Goal: Task Accomplishment & Management: Complete application form

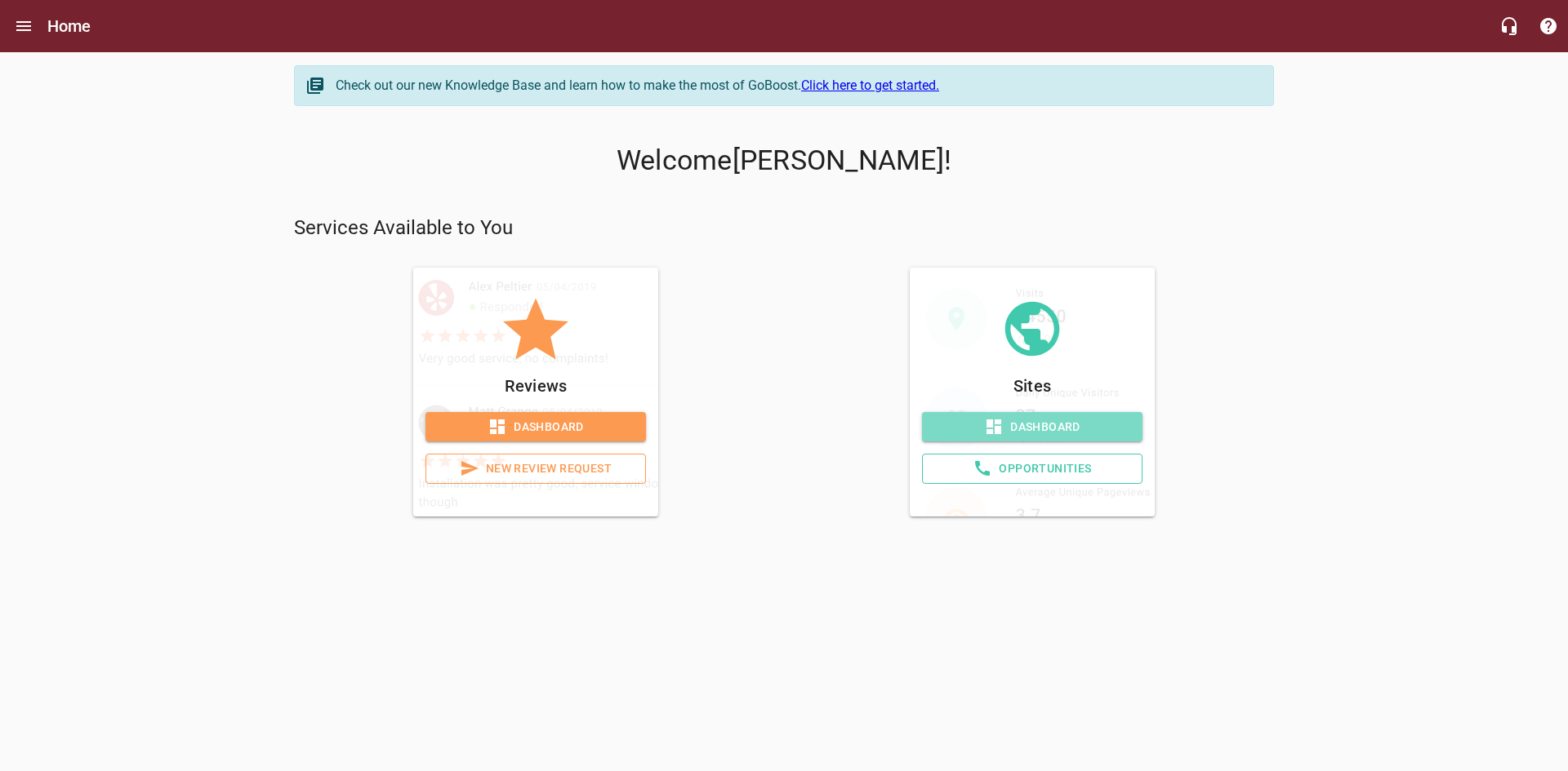
click at [999, 423] on icon at bounding box center [993, 426] width 14 height 14
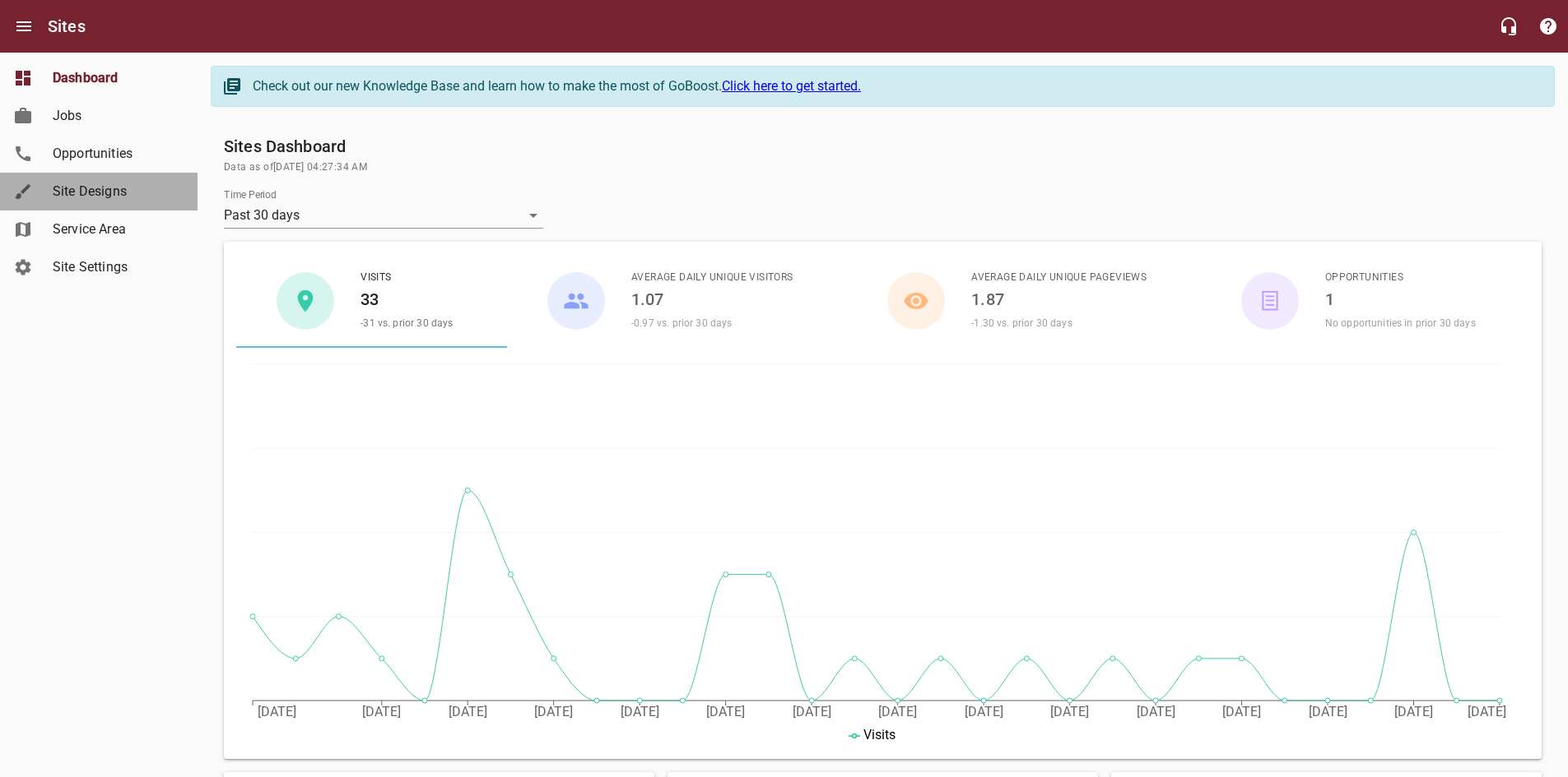
click at [80, 187] on span "Site Designs" at bounding box center [115, 192] width 126 height 20
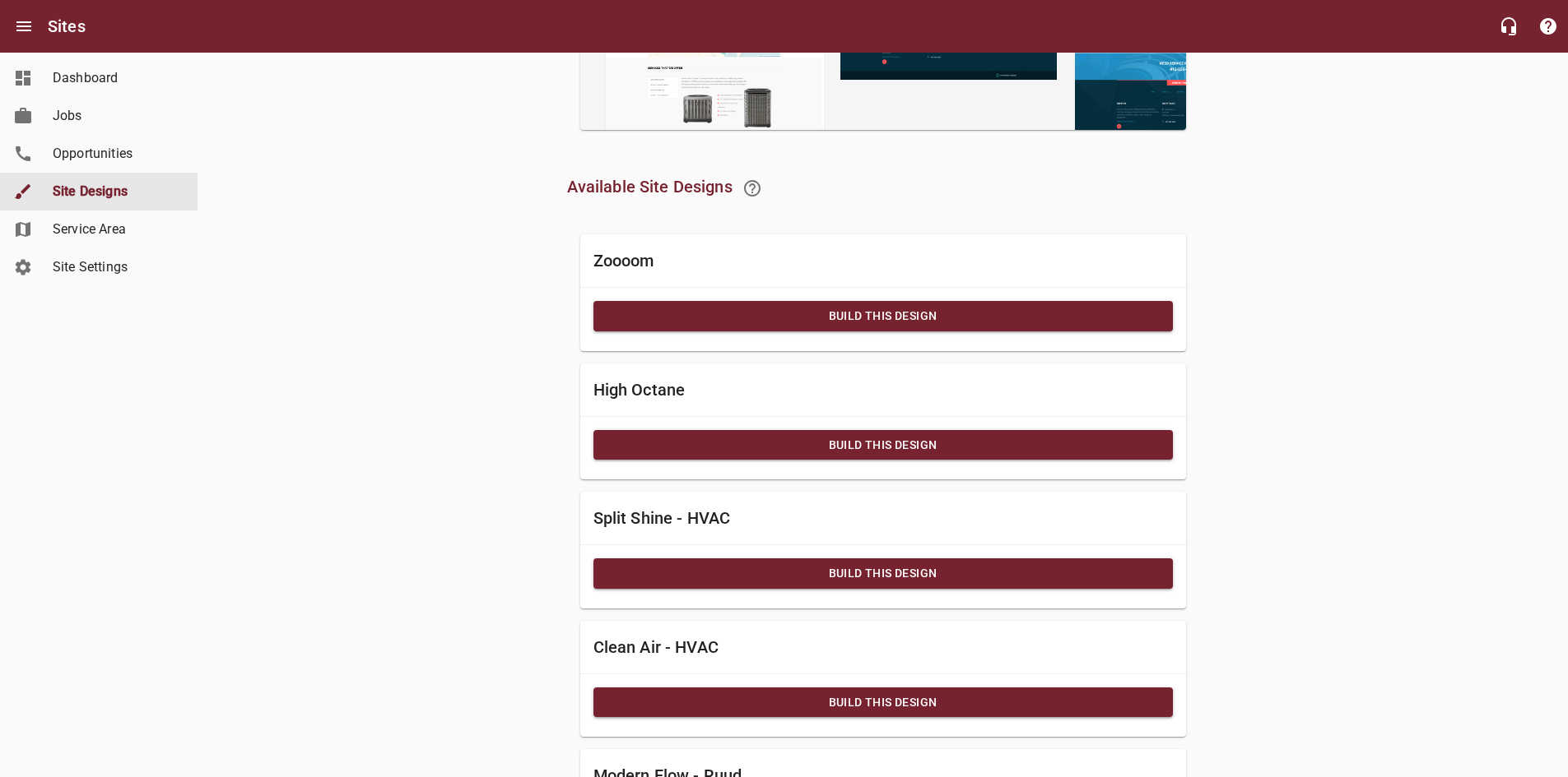
scroll to position [474, 0]
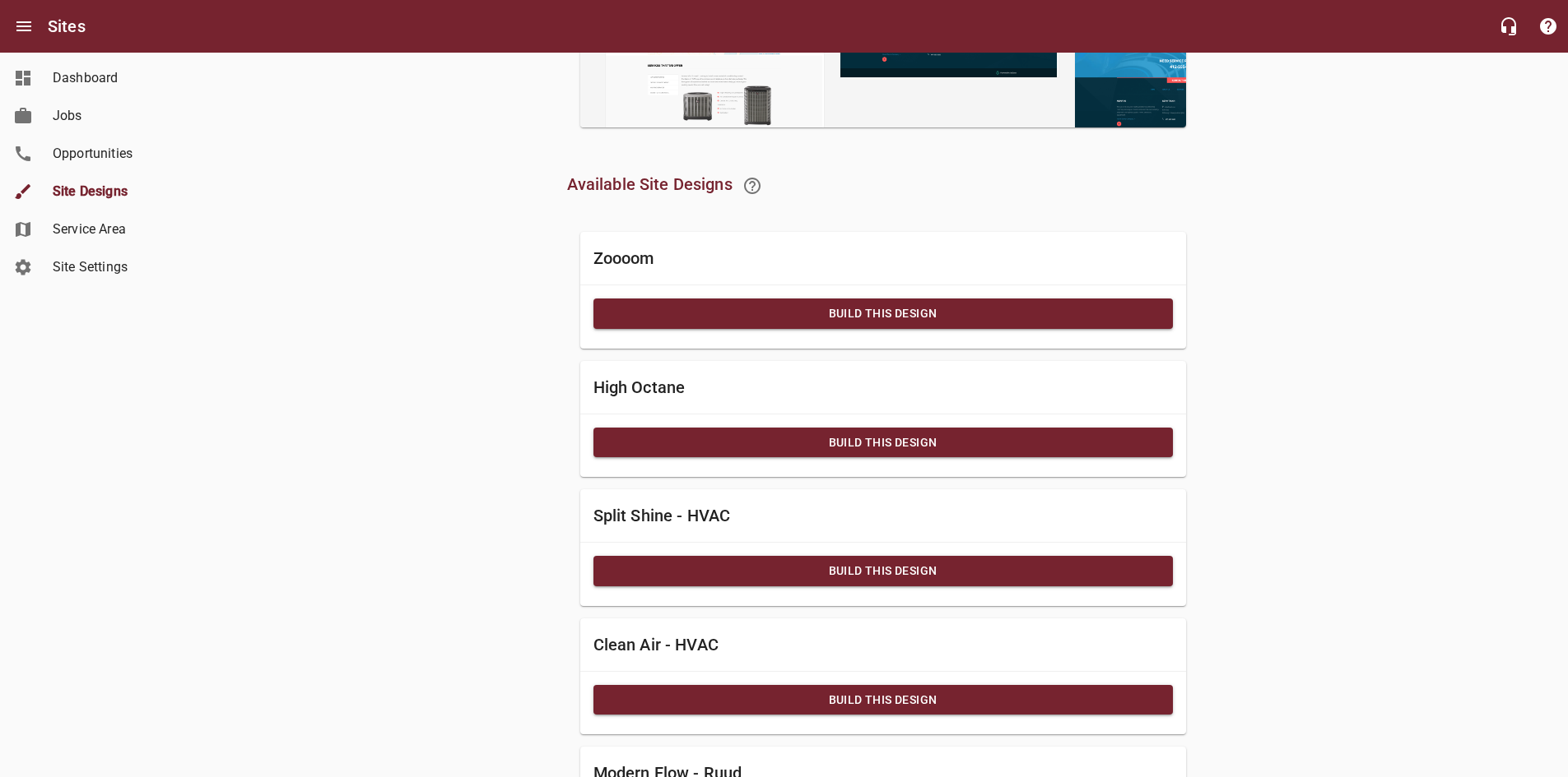
click at [640, 316] on span "Build this Design" at bounding box center [883, 313] width 553 height 20
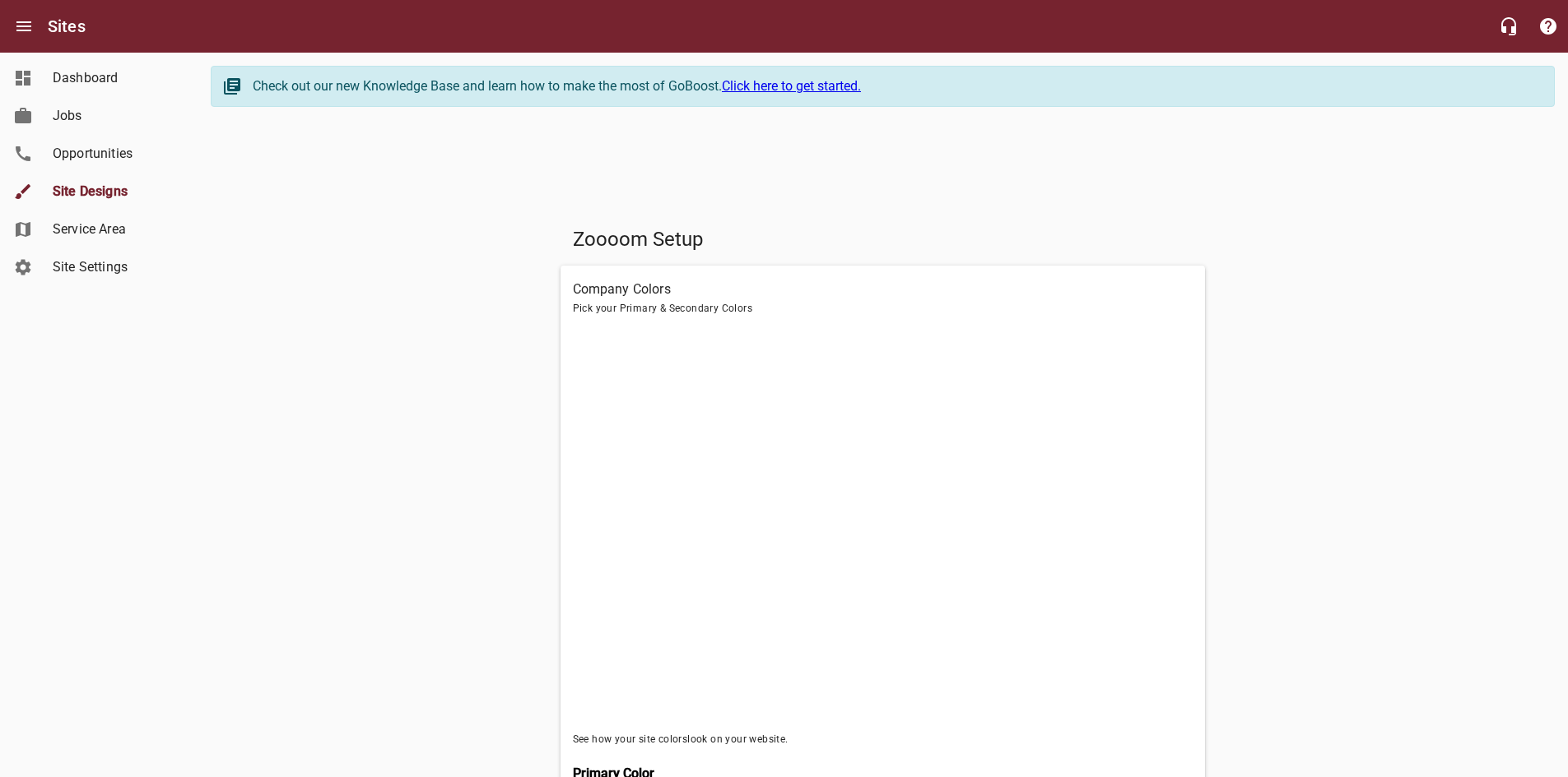
scroll to position [547, 0]
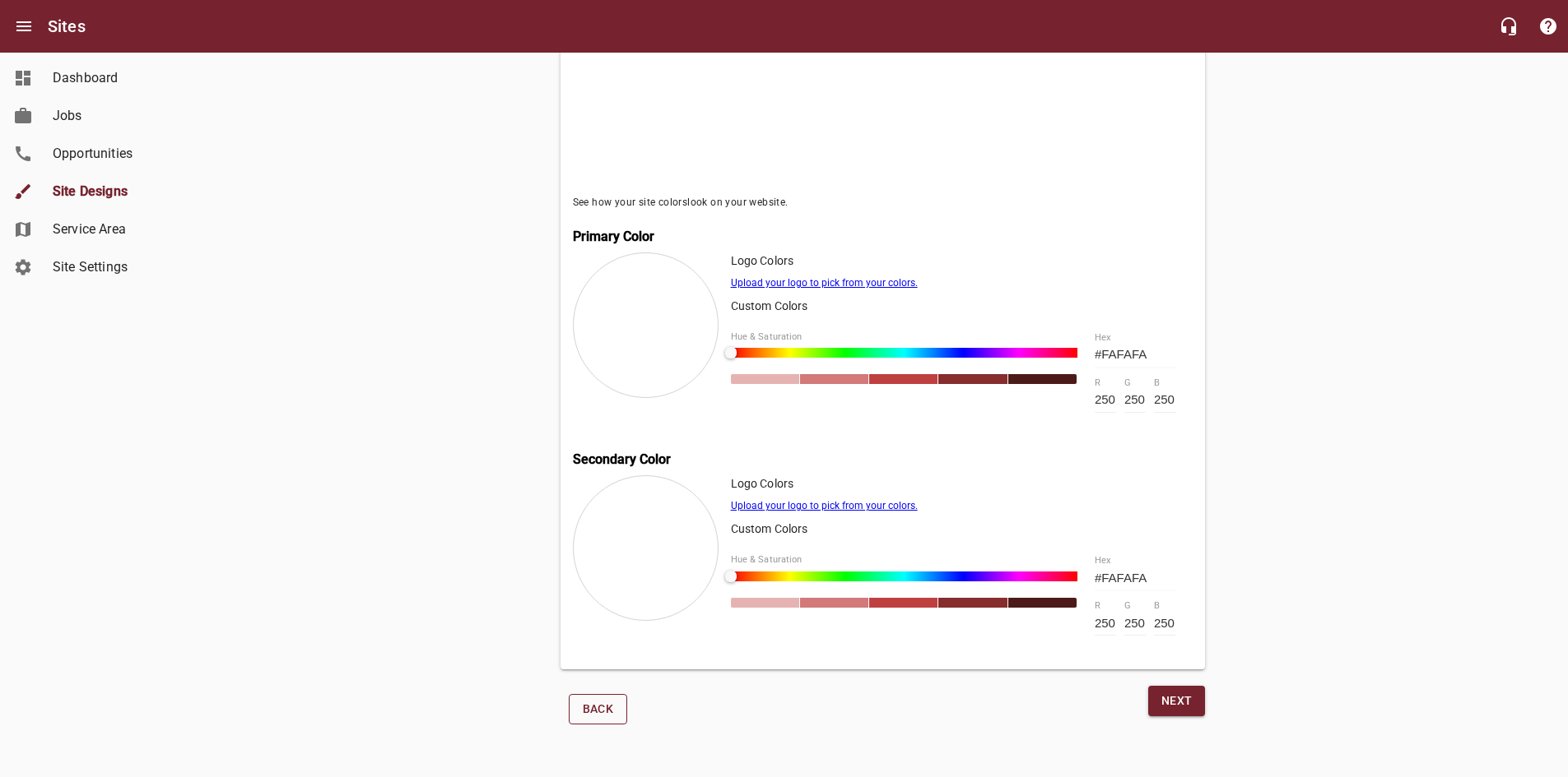
click at [589, 702] on span "Back" at bounding box center [598, 709] width 32 height 20
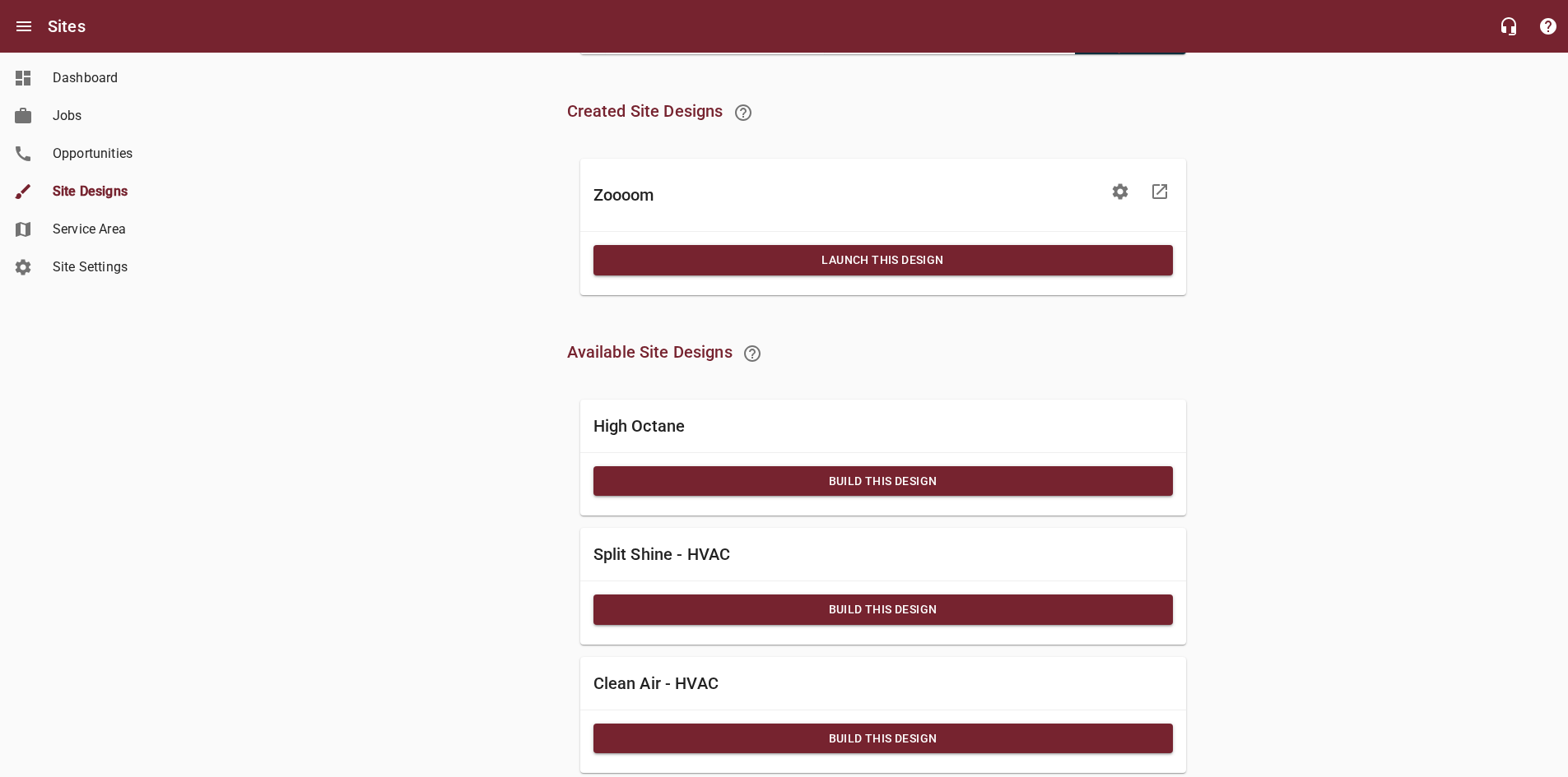
click at [725, 616] on span "Build this Design" at bounding box center [883, 609] width 553 height 20
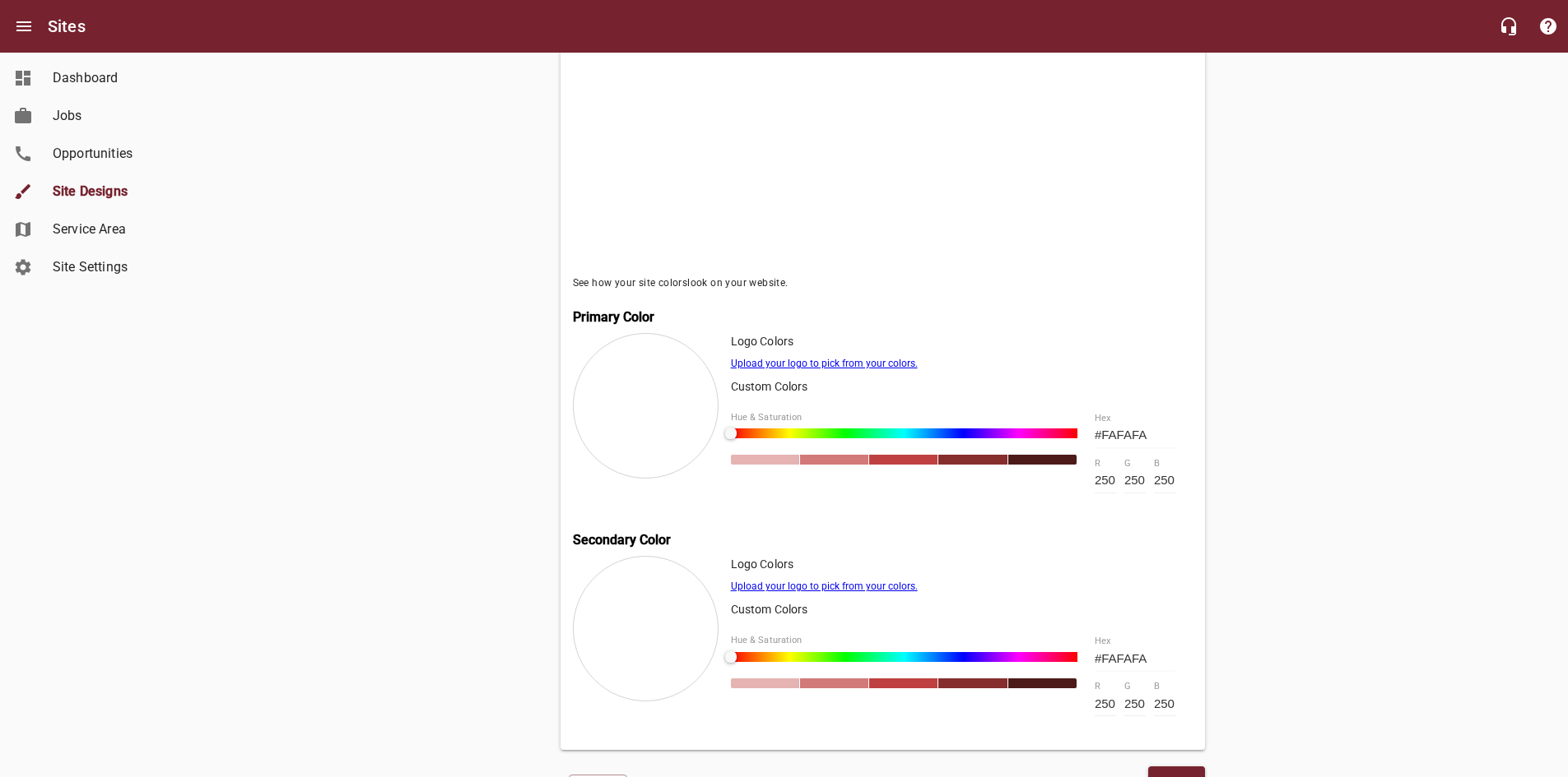
scroll to position [547, 0]
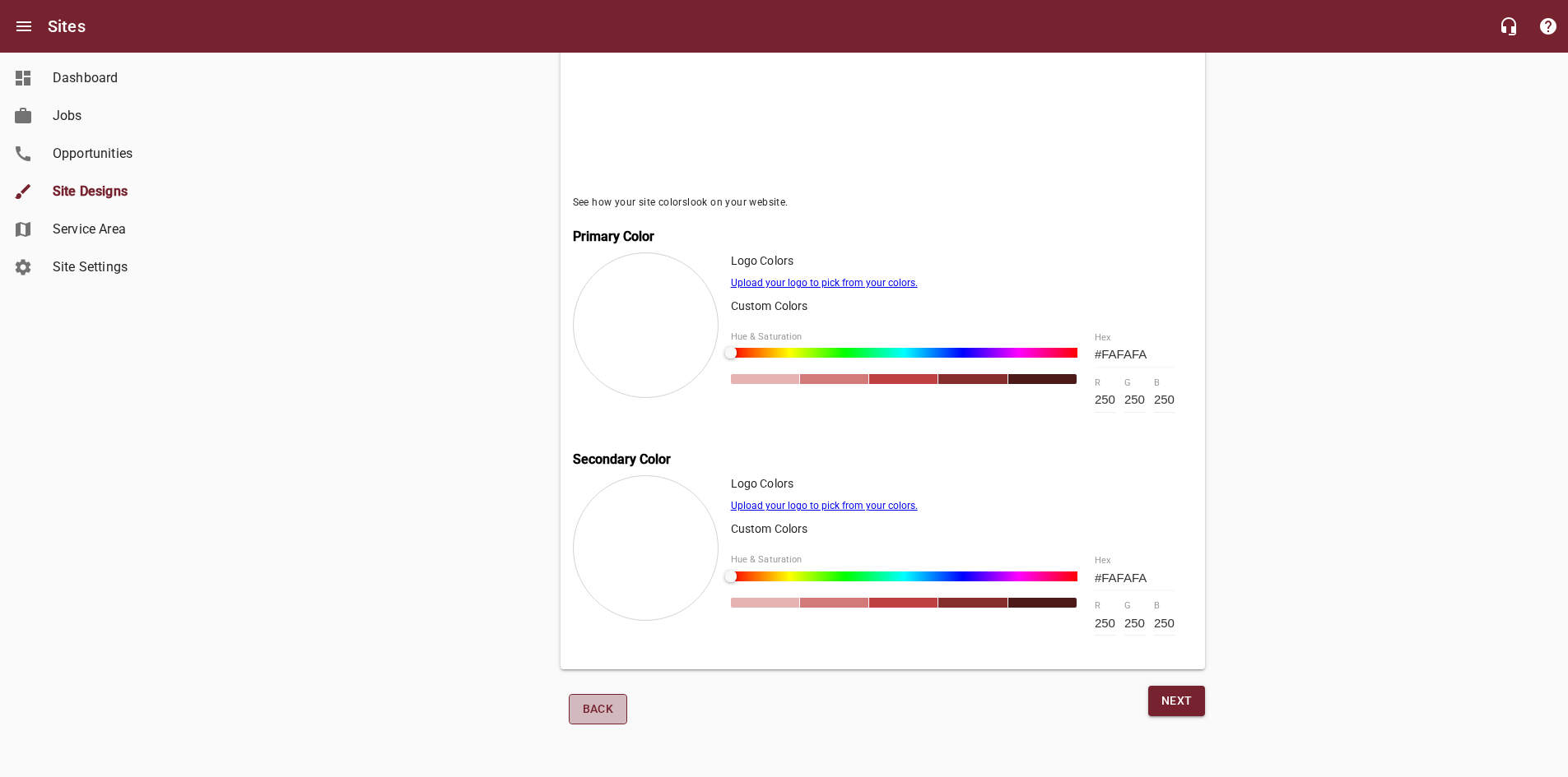
click at [596, 702] on span "Back" at bounding box center [598, 709] width 32 height 20
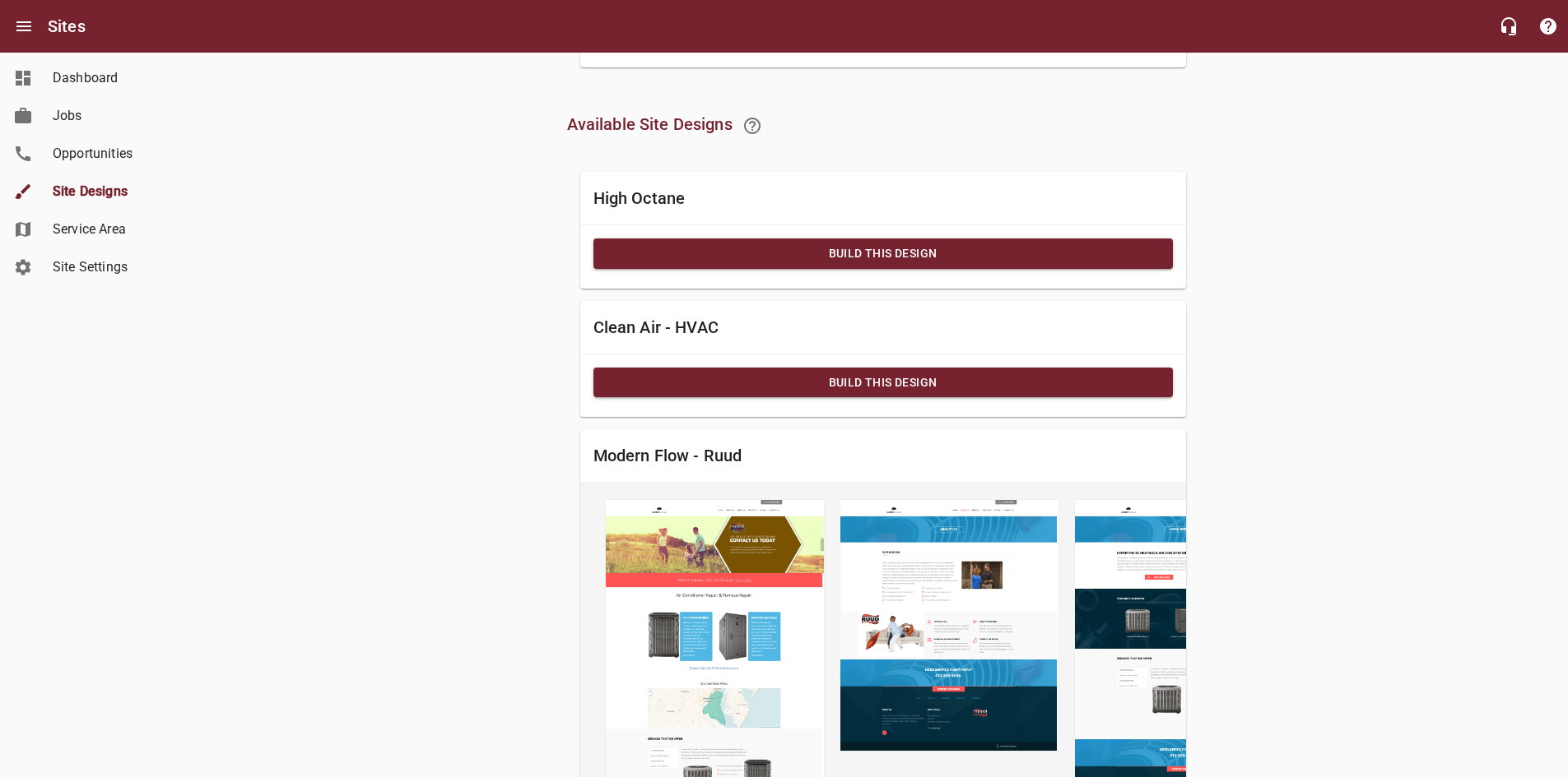
scroll to position [926, 0]
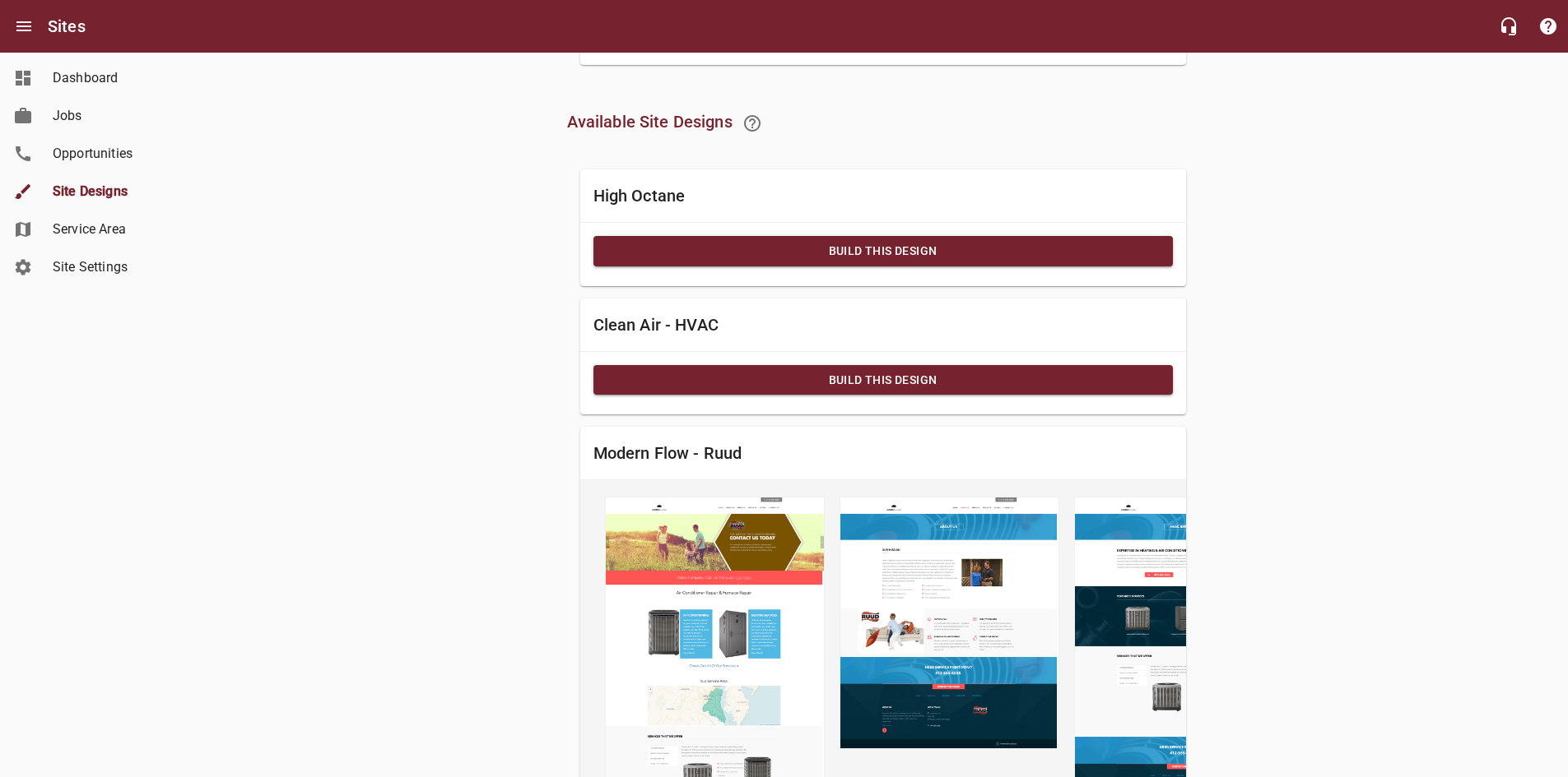
click at [766, 262] on span "Build this Design" at bounding box center [883, 251] width 553 height 20
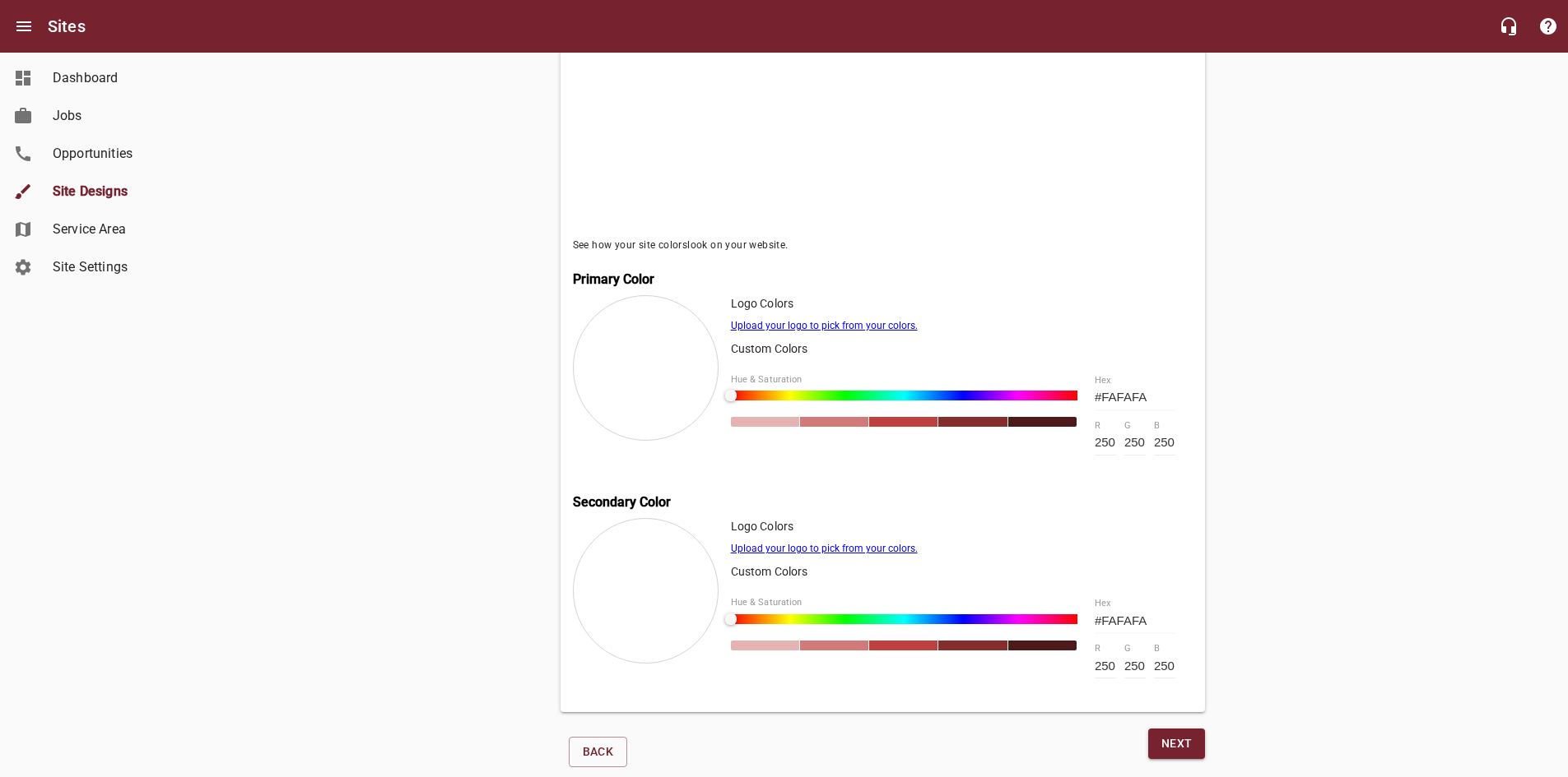
scroll to position [547, 0]
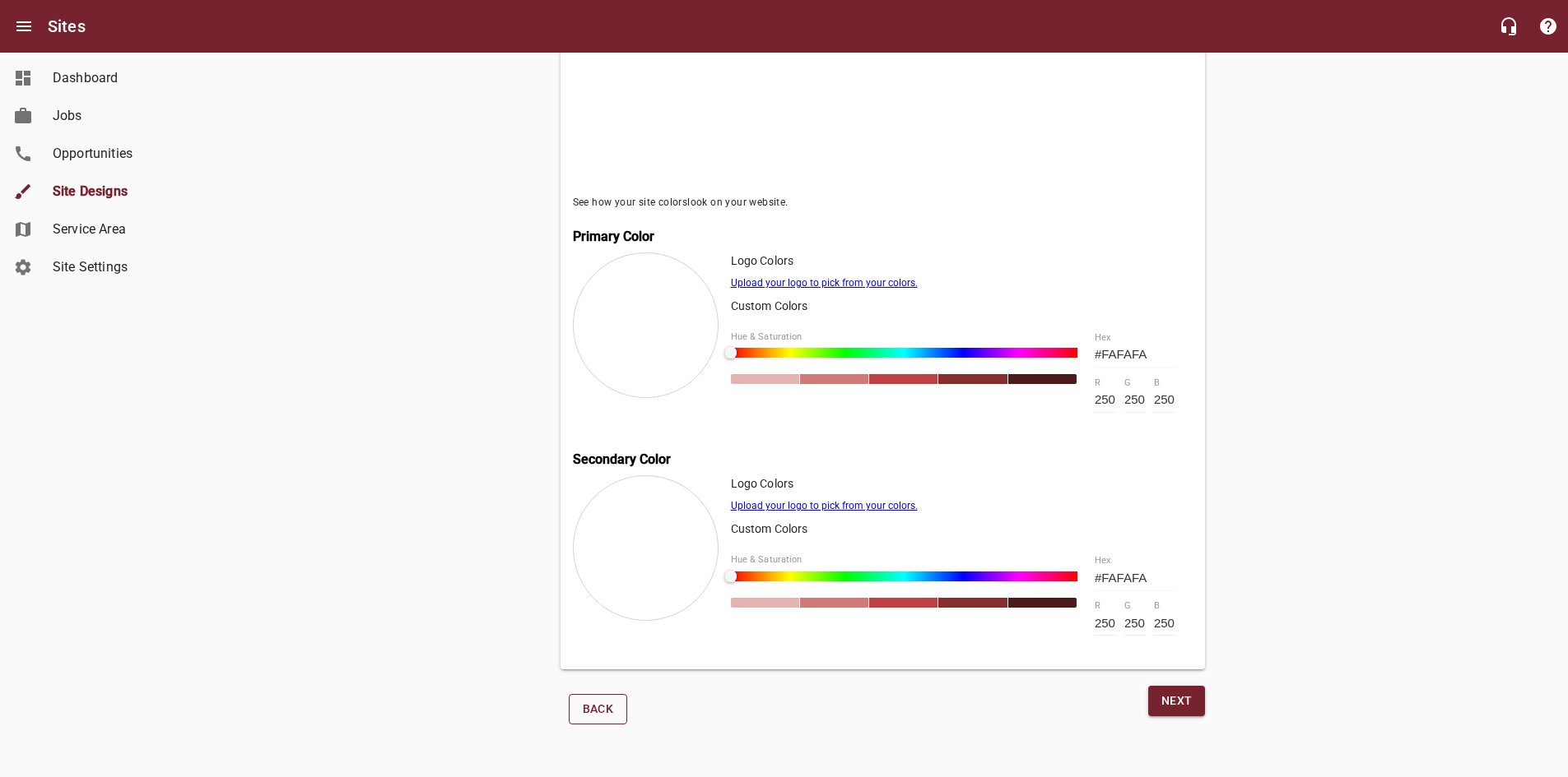
click at [603, 709] on span "Back" at bounding box center [598, 709] width 32 height 20
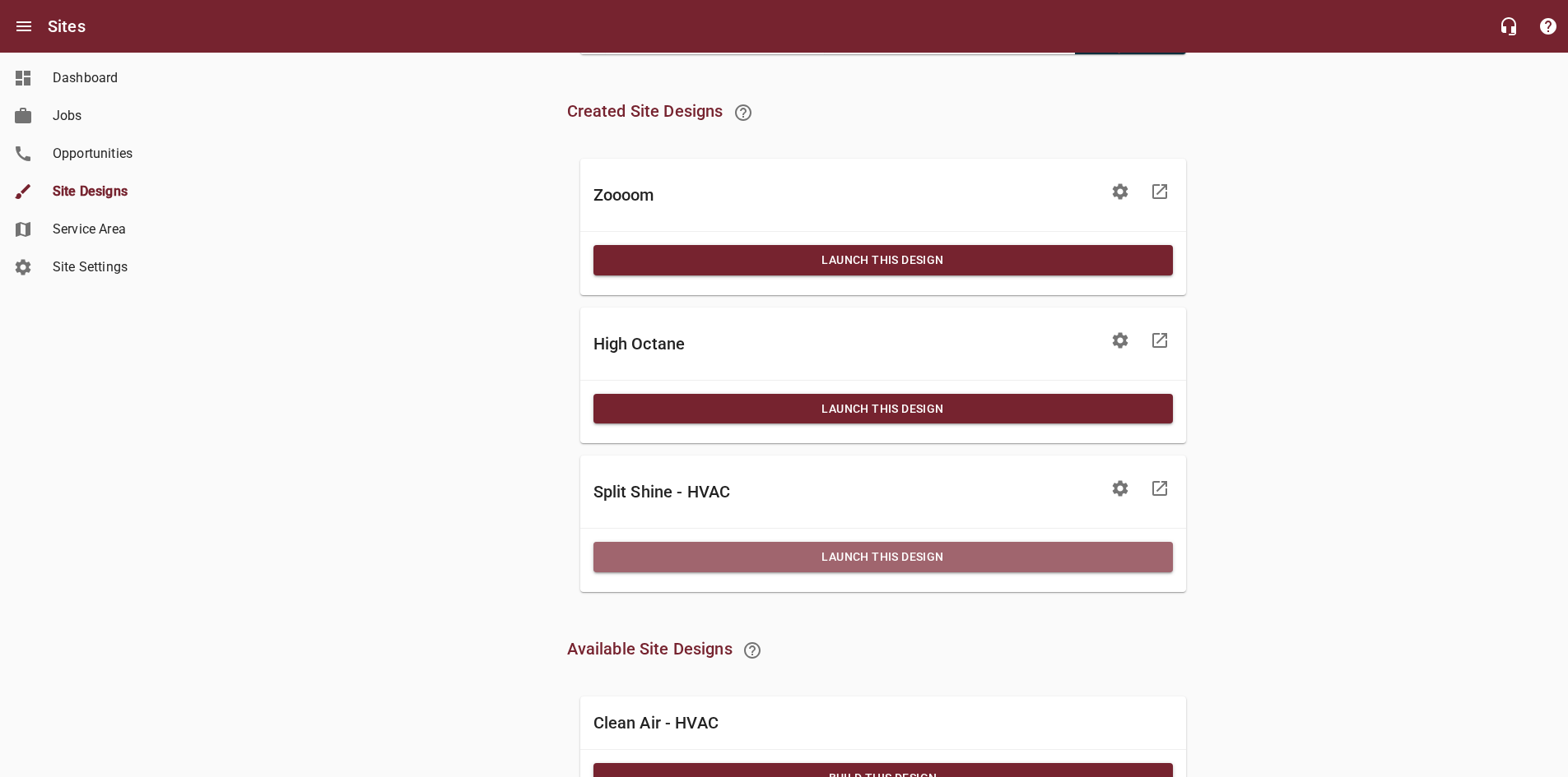
click at [651, 567] on span "Launch This Design" at bounding box center [883, 557] width 553 height 20
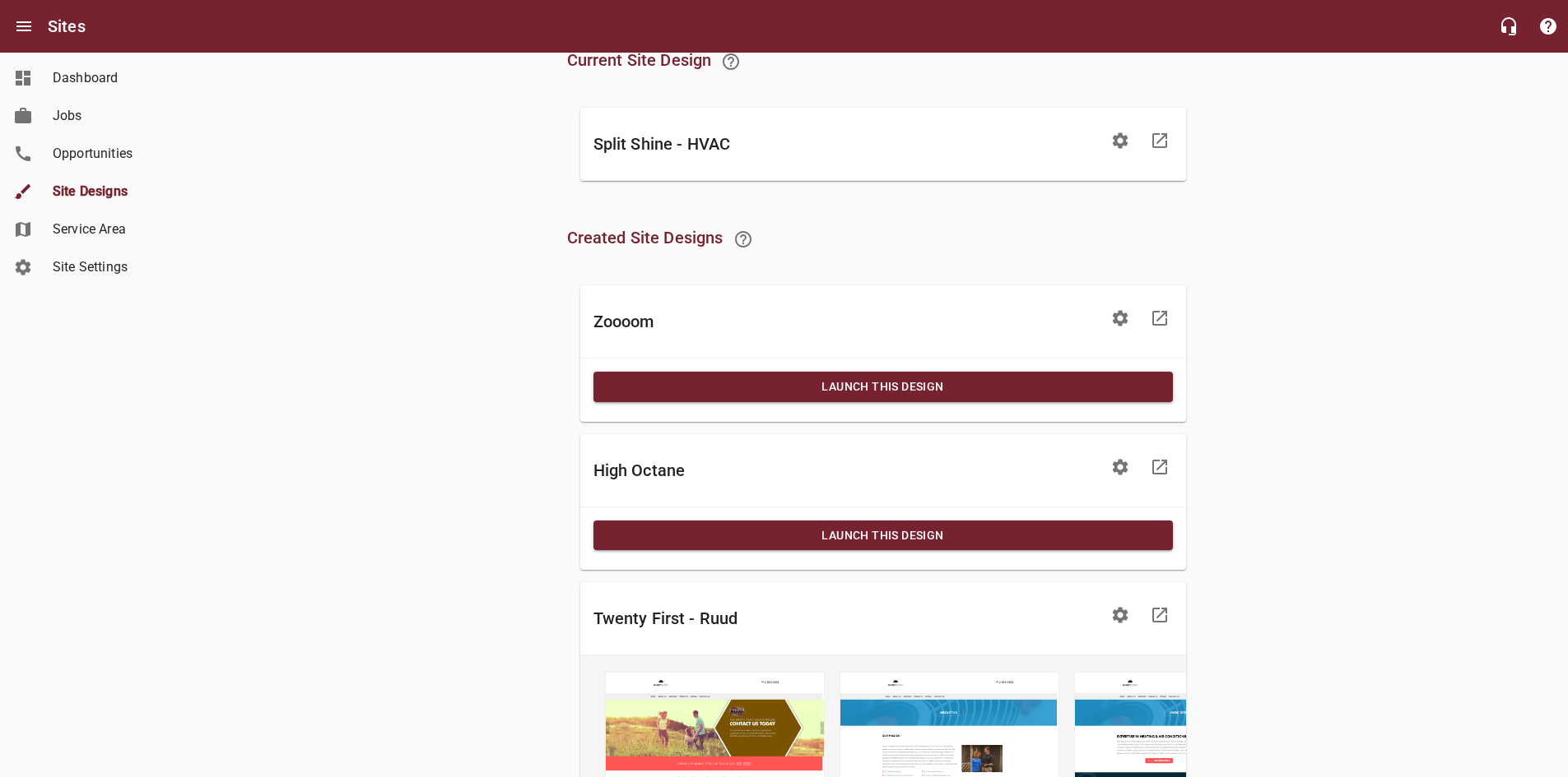
scroll to position [59, 0]
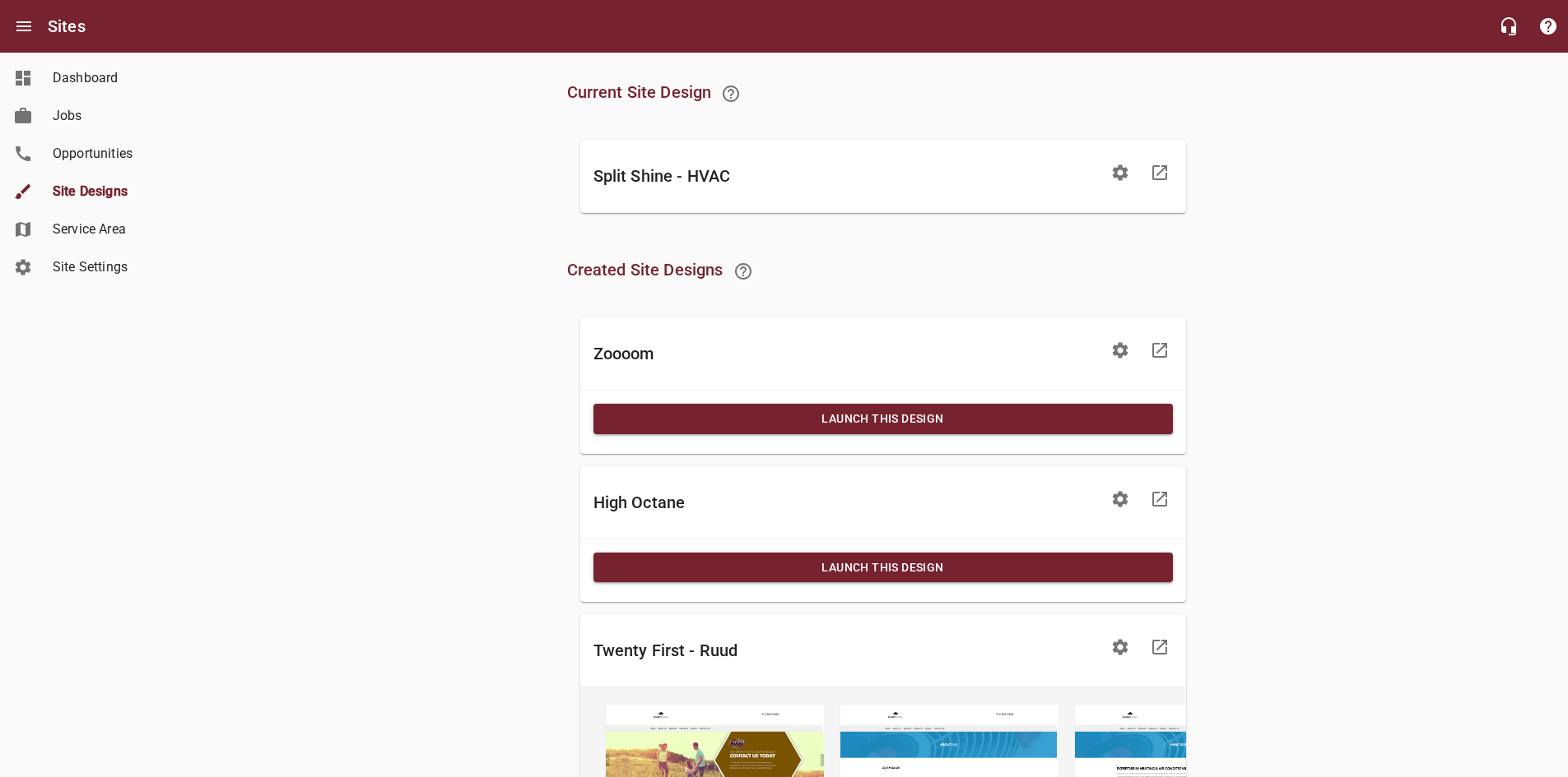
click at [847, 561] on span "Launch This Design" at bounding box center [883, 567] width 553 height 20
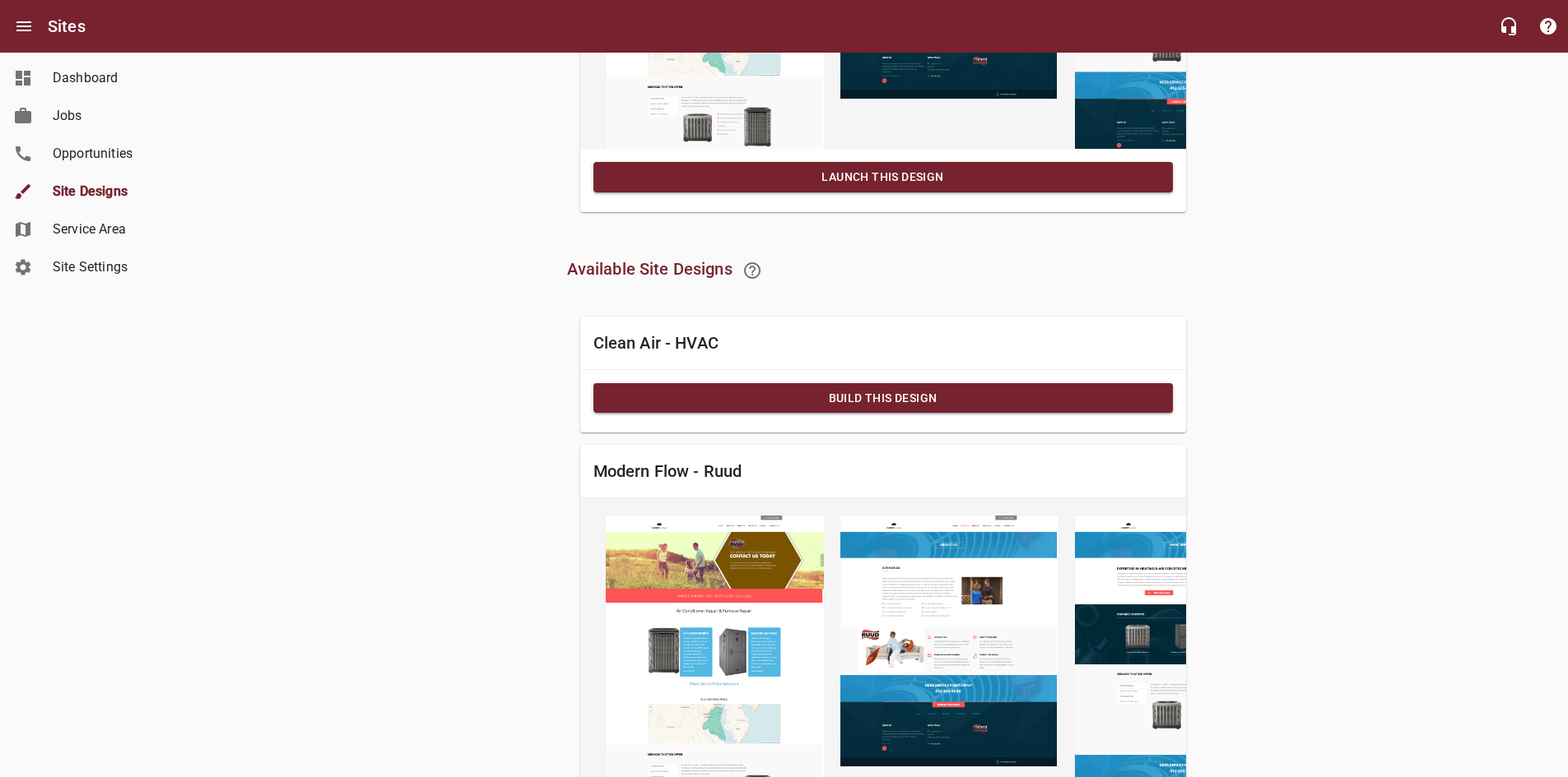
scroll to position [893, 0]
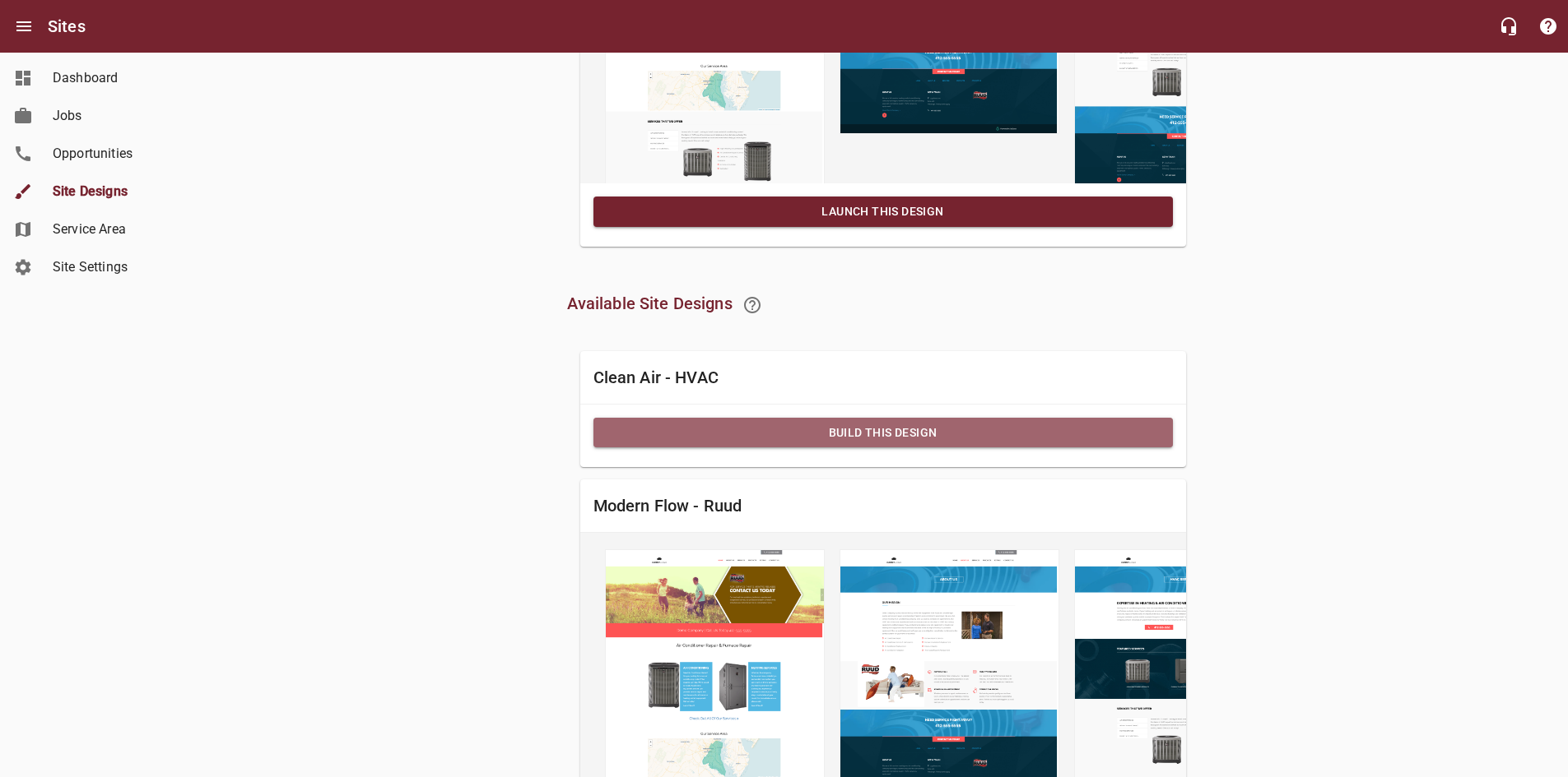
click at [702, 444] on span "Build this Design" at bounding box center [883, 432] width 553 height 20
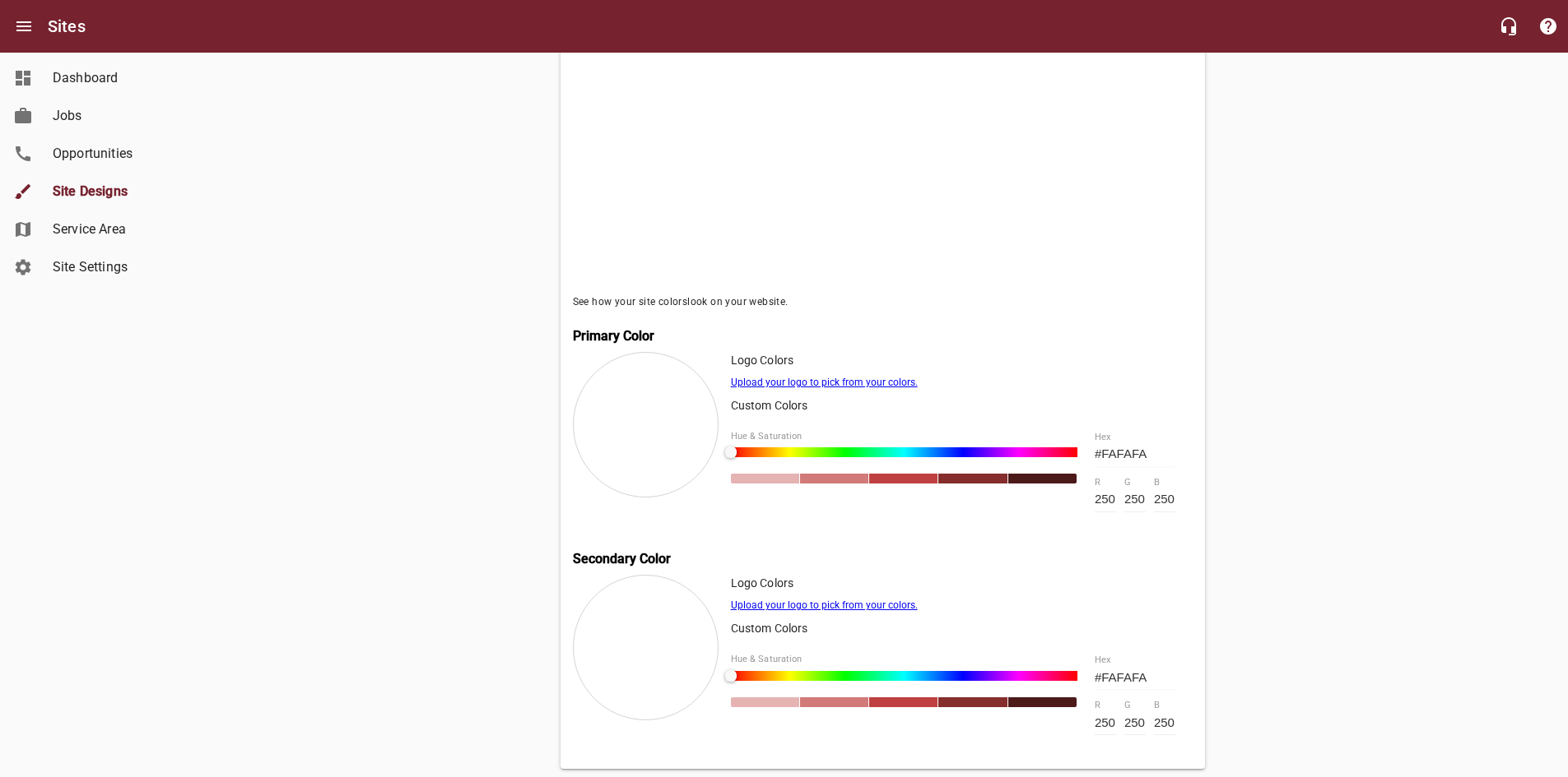
scroll to position [547, 0]
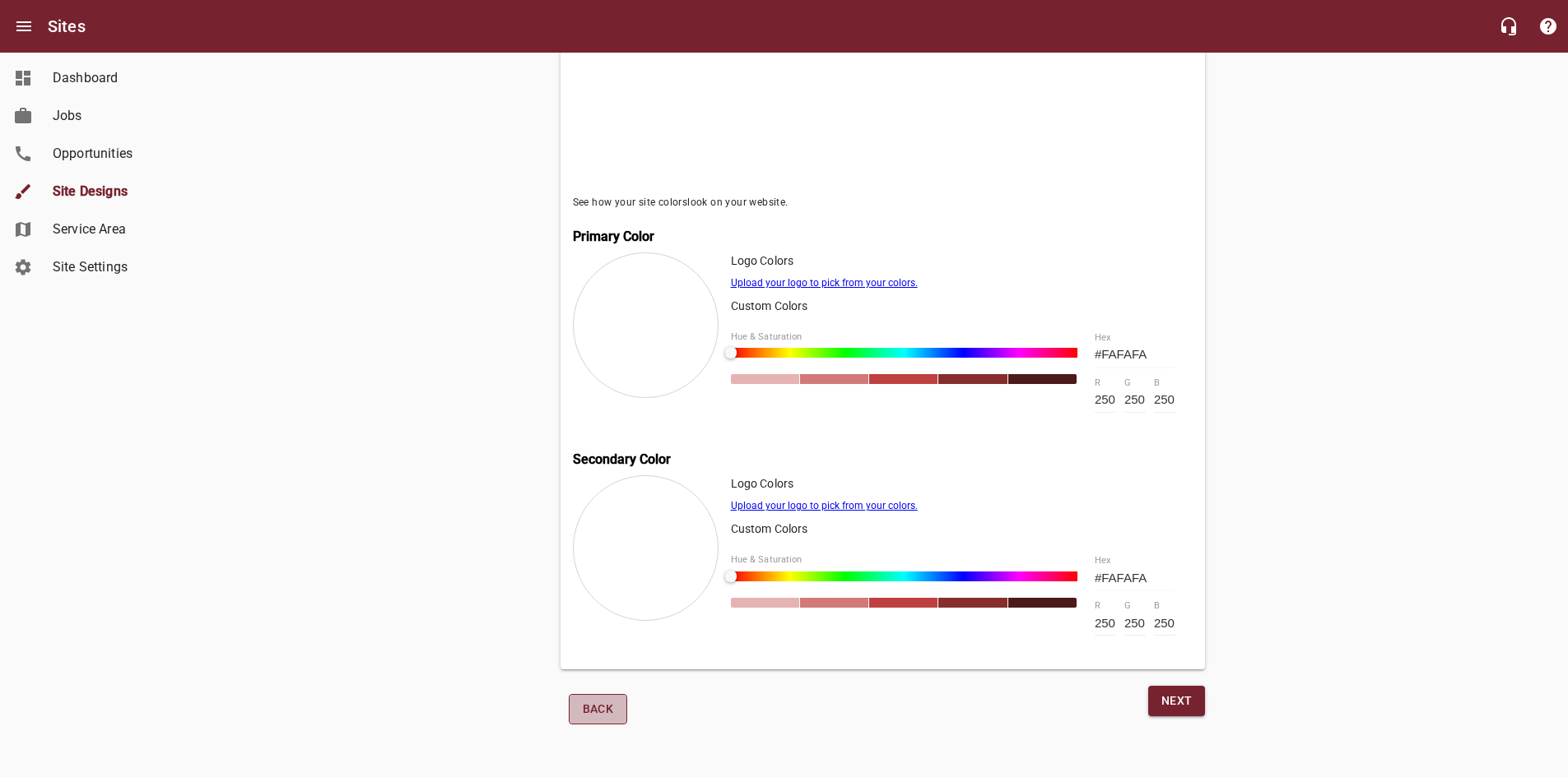
click at [585, 705] on span "Back" at bounding box center [598, 709] width 32 height 20
